Goal: Task Accomplishment & Management: Manage account settings

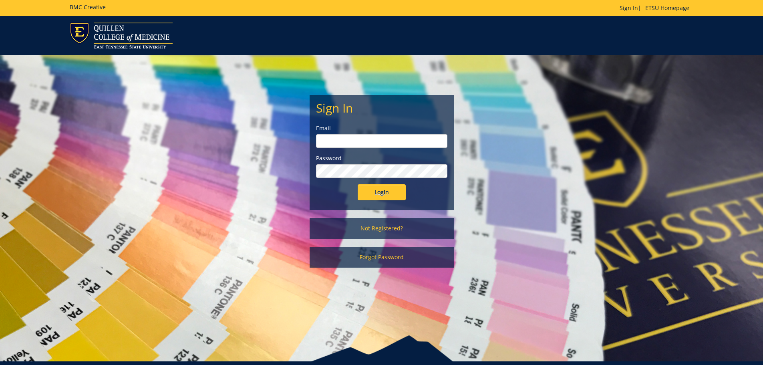
click at [371, 138] on input "email" at bounding box center [381, 141] width 131 height 14
type input "[PERSON_NAME][EMAIL_ADDRESS][DOMAIN_NAME]"
click at [357, 184] on input "Login" at bounding box center [381, 192] width 48 height 16
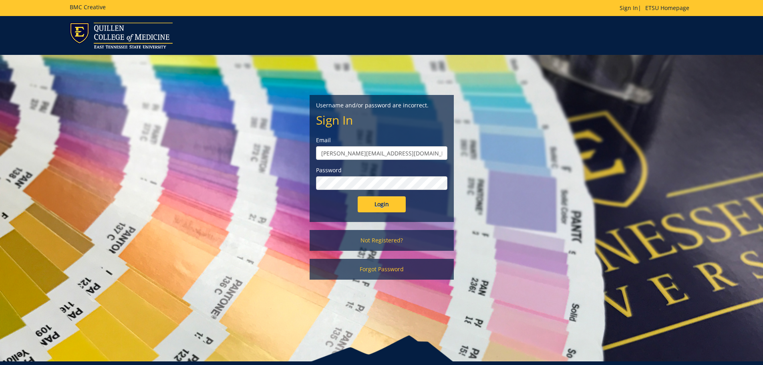
click at [357, 196] on input "Login" at bounding box center [381, 204] width 48 height 16
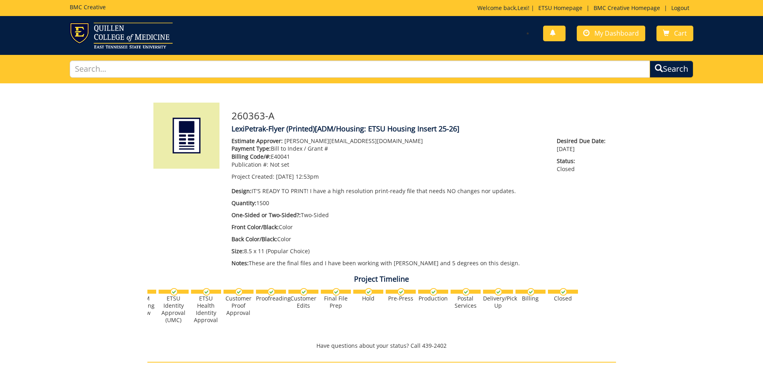
scroll to position [240, 0]
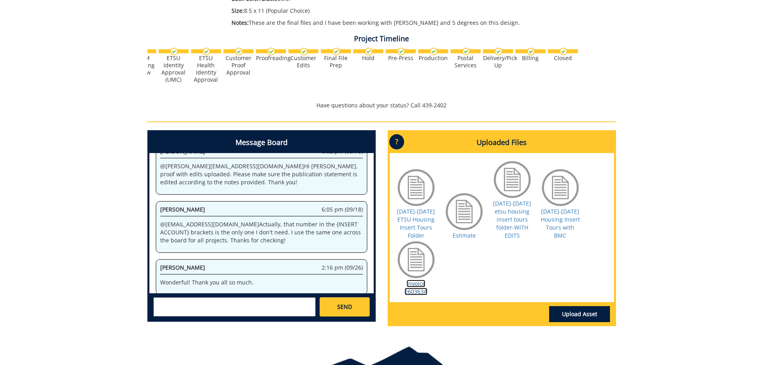
click at [418, 291] on link "Invoice 260363A" at bounding box center [415, 287] width 23 height 16
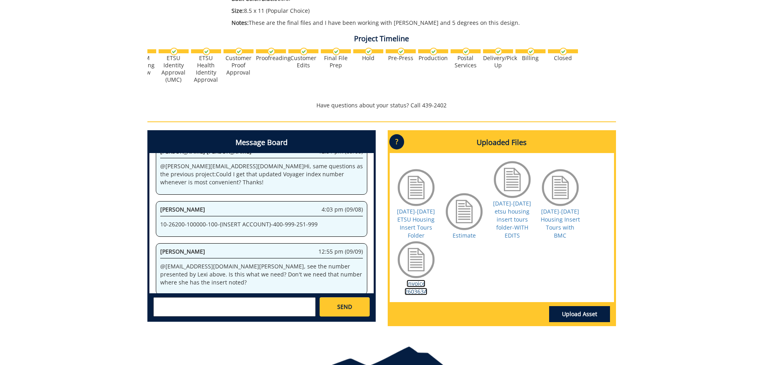
scroll to position [0, 0]
